Goal: Contribute content: Contribute content

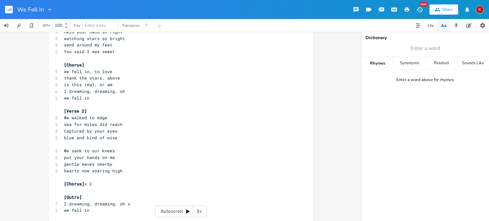
scroll to position [59, 0]
click at [109, 118] on pre "We walked to edge" at bounding box center [178, 117] width 230 height 7
type input "shore"
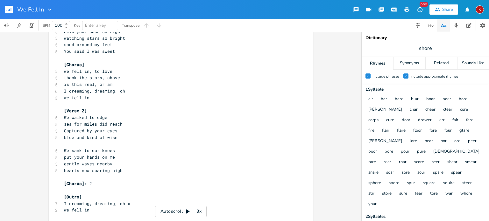
click at [485, 82] on div "Check Include phrases Check Include approximate rhymes" at bounding box center [425, 77] width 127 height 14
click at [72, 117] on span "We walked to edge" at bounding box center [85, 118] width 43 height 6
click at [81, 118] on span "Walked to edge" at bounding box center [82, 118] width 36 height 6
type textarea "the waters"
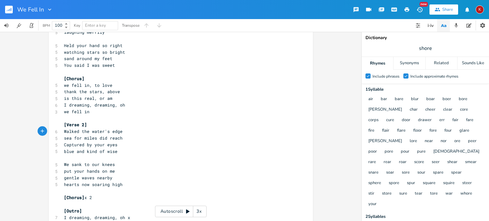
scroll to position [84, 0]
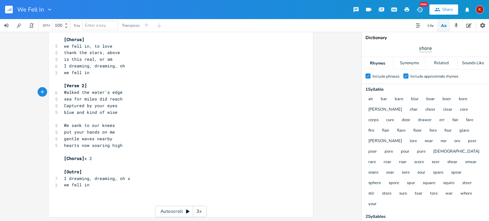
type textarea "'s"
click at [423, 48] on input "shore" at bounding box center [425, 48] width 13 height 7
type input "edge"
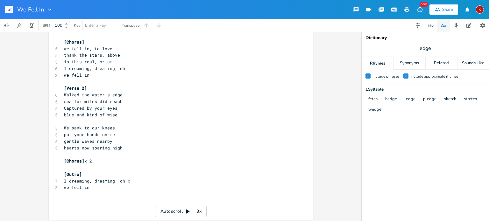
scroll to position [72, 0]
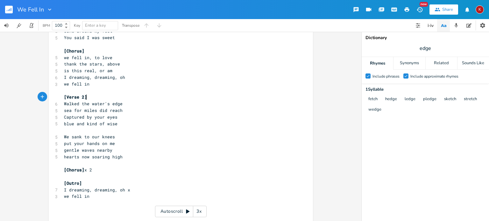
click at [134, 99] on pre "[Verse 2]" at bounding box center [178, 97] width 230 height 7
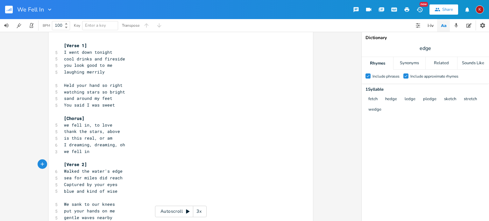
scroll to position [5, 0]
click at [109, 86] on span "Held your hand so right" at bounding box center [93, 85] width 59 height 6
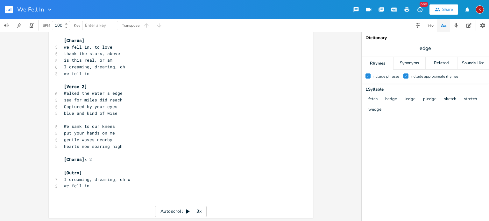
scroll to position [84, 0]
type textarea "t"
click at [424, 47] on input "edge" at bounding box center [425, 48] width 11 height 7
type input "stretch"
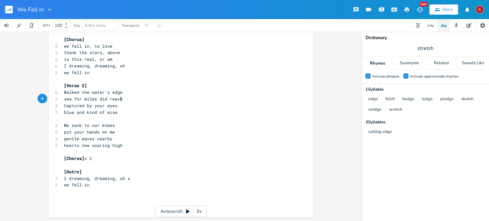
click at [124, 100] on pre "sea for miles did reach" at bounding box center [178, 99] width 230 height 7
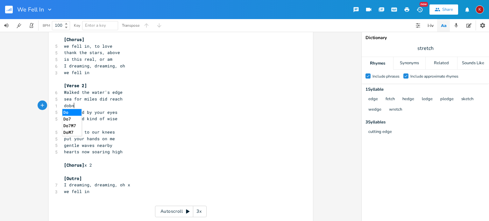
scroll to position [0, 9]
type textarea "dobn;t"
type textarea "ccnt know what's ahead"
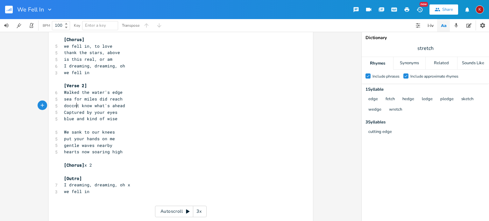
click at [73, 107] on span "doccnt know what's ahead" at bounding box center [94, 106] width 61 height 6
type textarea "n'"
click at [121, 100] on pre "sea for miles did reach" at bounding box center [178, 99] width 230 height 7
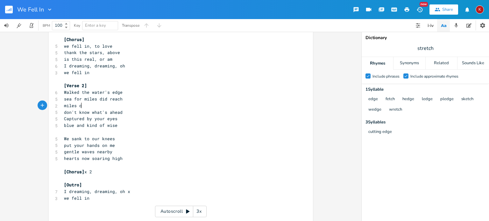
type textarea "miles of"
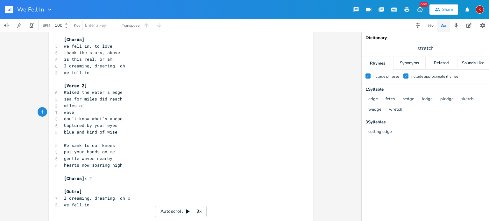
scroll to position [0, 11]
type textarea "waves l"
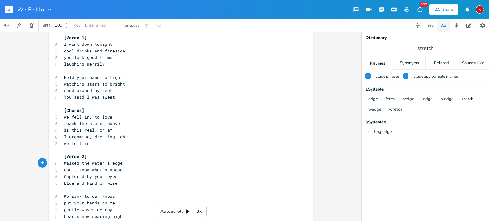
scroll to position [84, 0]
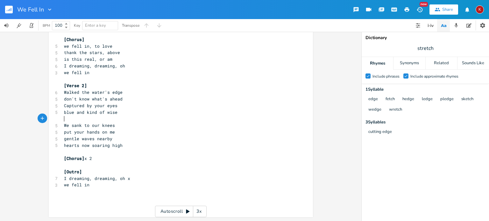
click at [64, 121] on span "​" at bounding box center [64, 119] width 0 height 6
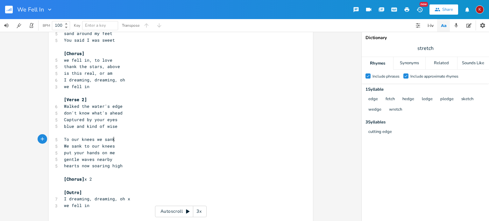
scroll to position [68, 0]
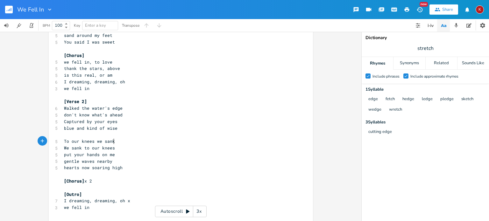
type textarea "To our knees we sank"
click at [111, 153] on span "put your hands on me" at bounding box center [89, 155] width 51 height 6
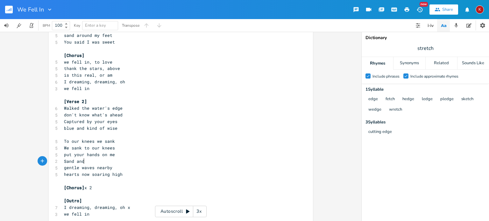
scroll to position [0, 18]
type textarea "Sand and smiles"
click at [64, 155] on span "put your hands on me" at bounding box center [89, 155] width 51 height 6
type textarea "P"
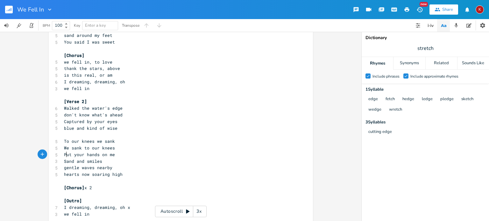
scroll to position [0, 3]
click at [102, 161] on pre "Sand and smiles" at bounding box center [178, 161] width 230 height 7
type textarea "and breeze"
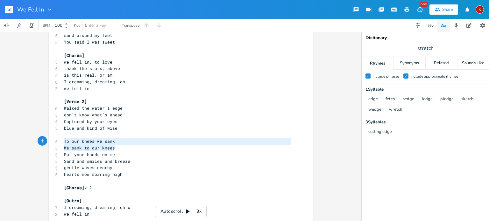
type textarea "To our knees we sank We sank to our knees"
drag, startPoint x: 114, startPoint y: 147, endPoint x: 58, endPoint y: 137, distance: 56.2
click at [58, 137] on div "To our knees we sank We sank to our knees x [Verse 1] 5 I went down tonight 5 c…" at bounding box center [181, 107] width 264 height 279
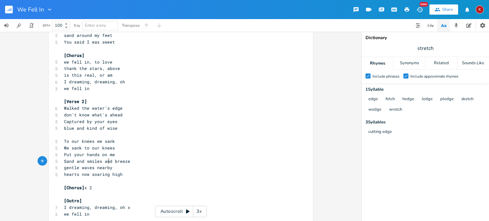
click at [107, 162] on span "Sand and smiles and breeze" at bounding box center [97, 162] width 66 height 6
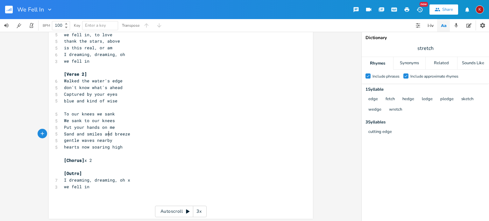
scroll to position [97, 0]
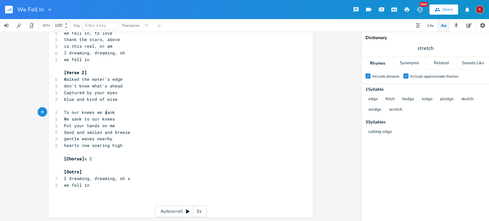
click at [105, 112] on span "To our knees we sank" at bounding box center [89, 113] width 51 height 6
type textarea "fell"
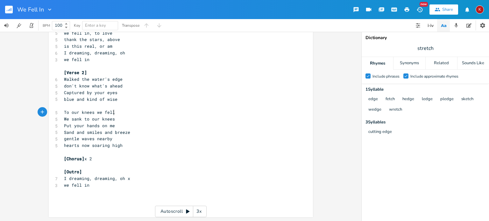
scroll to position [0, 5]
click at [107, 119] on span "We sank to our knees" at bounding box center [89, 119] width 51 height 6
type textarea "We sank to our knees"
click at [107, 119] on span "We sank to our knees" at bounding box center [89, 119] width 51 height 6
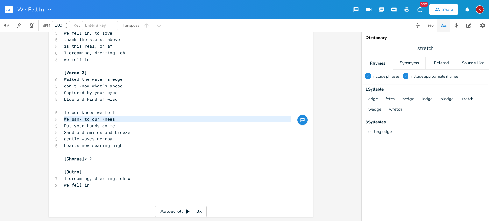
scroll to position [90, 0]
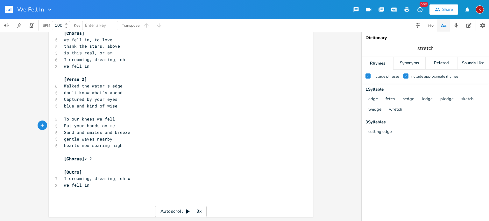
click at [421, 51] on input "stretch" at bounding box center [426, 48] width 16 height 7
type input "fell"
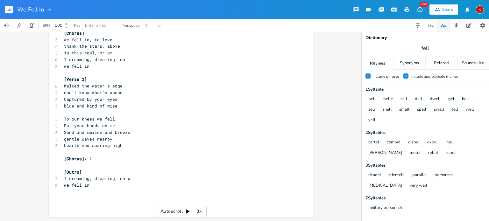
scroll to position [0, 0]
click at [117, 121] on pre "To our knees we fell" at bounding box center [178, 119] width 230 height 7
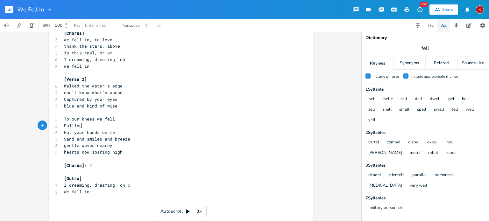
scroll to position [0, 12]
type textarea "Falling"
type textarea "Sinking to"
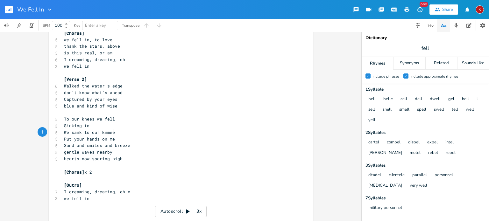
type textarea "We sank to our knmees"
type textarea "ees"
click at [426, 48] on input "fell" at bounding box center [426, 48] width 8 height 7
type input "clothes"
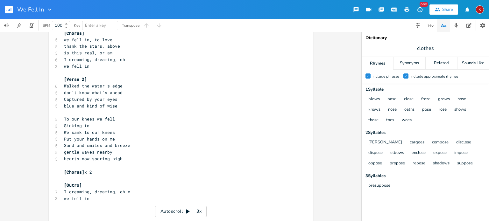
click at [79, 132] on span "We sank to our knees" at bounding box center [89, 133] width 51 height 6
type textarea "Sinking t"
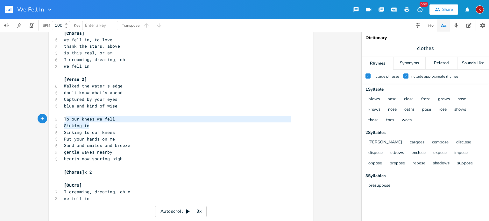
type textarea "To our knees we fell Sinking to"
drag, startPoint x: 87, startPoint y: 127, endPoint x: 60, endPoint y: 119, distance: 28.4
click at [60, 119] on div "To our knees we fell Sinking to x [Verse 1] 5 I went down tonight 5 cool drinks…" at bounding box center [181, 89] width 264 height 286
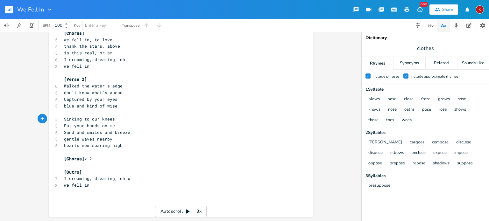
click at [96, 133] on span "Sand and smiles and breeze" at bounding box center [97, 133] width 66 height 6
type textarea "Sand and smiles and breeze"
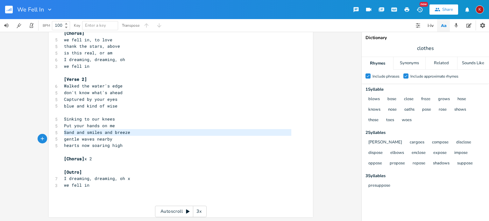
click at [96, 133] on span "Sand and smiles and breeze" at bounding box center [97, 133] width 66 height 6
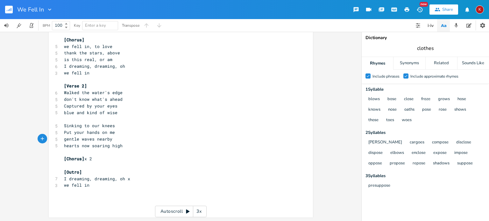
click at [429, 49] on input "clothes" at bounding box center [425, 48] width 17 height 7
type input "high"
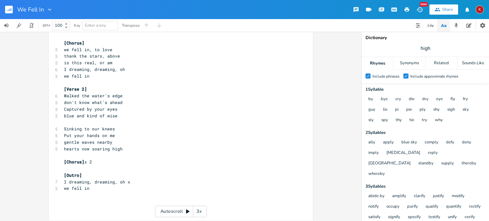
scroll to position [84, 0]
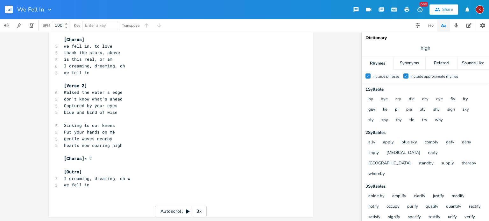
click at [79, 149] on pre "​" at bounding box center [178, 152] width 230 height 7
click at [83, 147] on span "hearts now soaring high" at bounding box center [93, 146] width 59 height 6
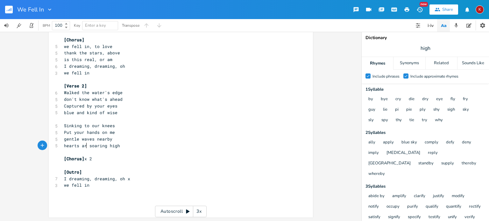
scroll to position [0, 5]
type textarea "are"
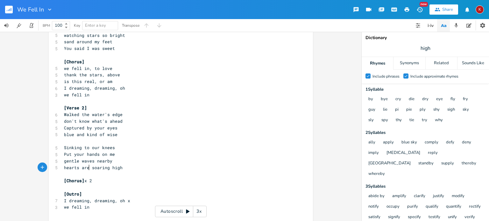
scroll to position [63, 0]
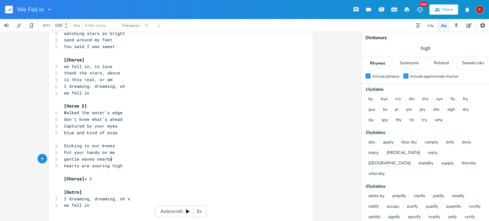
click at [110, 159] on pre "gentle waves nearby" at bounding box center [178, 159] width 230 height 7
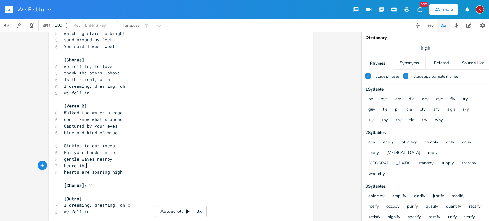
scroll to position [0, 19]
type textarea "heard the s"
type textarea "natures sweet reply"
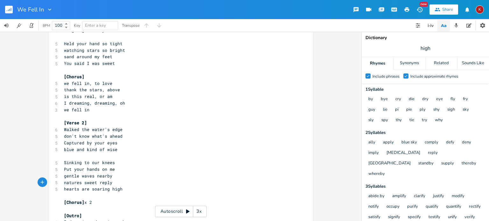
scroll to position [48, 0]
drag, startPoint x: 115, startPoint y: 181, endPoint x: 57, endPoint y: 184, distance: 57.4
click at [57, 184] on div "natures sweet reply x [Verse 1] 5 I went down tonight 5 cool drinks and firesid…" at bounding box center [181, 124] width 264 height 272
type textarea "hearts we can't deny"
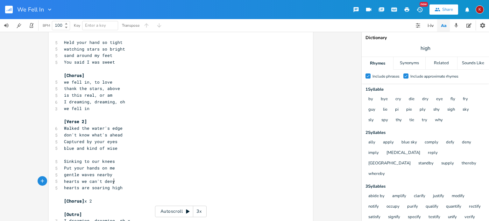
click at [68, 187] on span "hearts are soaring high" at bounding box center [93, 188] width 59 height 6
type textarea "hearts"
click at [68, 187] on span "hearts are soaring high" at bounding box center [93, 188] width 59 height 6
click at [65, 182] on span "hearts we can't deny" at bounding box center [89, 182] width 51 height 6
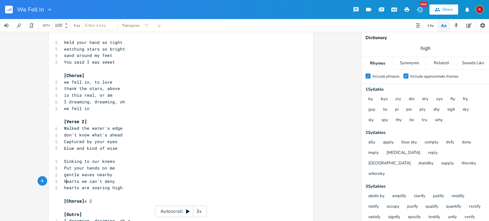
click at [65, 182] on span "hearts we can't deny" at bounding box center [89, 182] width 51 height 6
type textarea "thunk"
type textarea "ings"
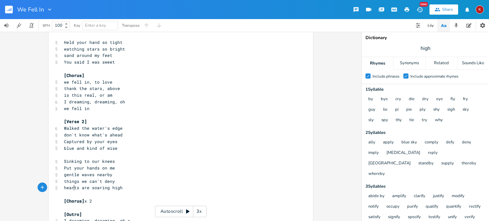
click at [73, 189] on span "hearts are soaring high" at bounding box center [93, 188] width 59 height 6
type textarea "hearts are soaring high"
click at [73, 189] on span "hearts are soaring high" at bounding box center [93, 188] width 59 height 6
type textarea "hearts are soaring high"
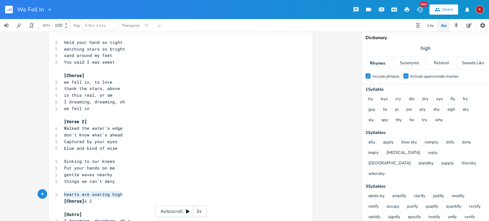
drag, startPoint x: 125, startPoint y: 196, endPoint x: 58, endPoint y: 193, distance: 67.0
click at [58, 193] on div "hearts are soaring high x [Verse 1] 5 I went down tonight 5 cool drinks and fir…" at bounding box center [181, 124] width 264 height 272
click at [68, 185] on pre "​" at bounding box center [178, 188] width 230 height 7
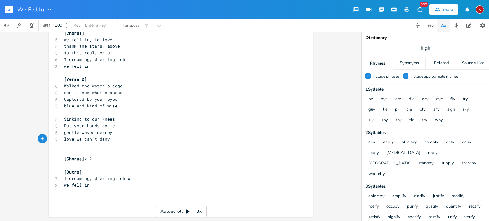
scroll to position [0, 0]
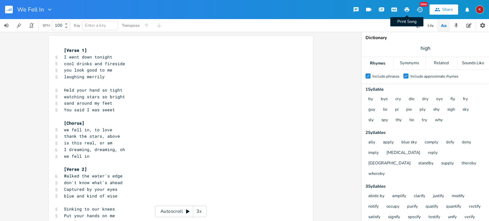
type textarea "love"
click at [407, 7] on icon "button" at bounding box center [407, 9] width 5 height 4
click at [76, 188] on span "Captured by your eyes" at bounding box center [91, 190] width 54 height 6
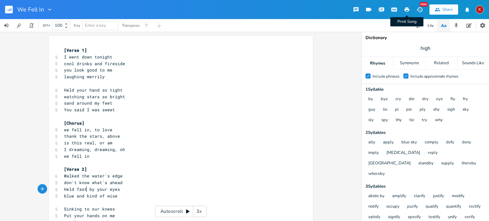
type textarea "Held fast"
click at [407, 9] on icon "button" at bounding box center [407, 9] width 5 height 4
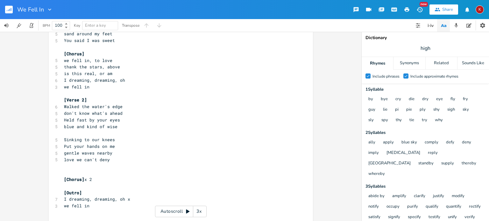
scroll to position [70, 0]
click at [64, 118] on span "Held fast by your eyes" at bounding box center [92, 120] width 56 height 6
type textarea "Capturee"
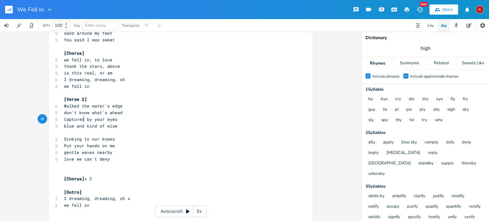
type textarea "d"
